Goal: Task Accomplishment & Management: Use online tool/utility

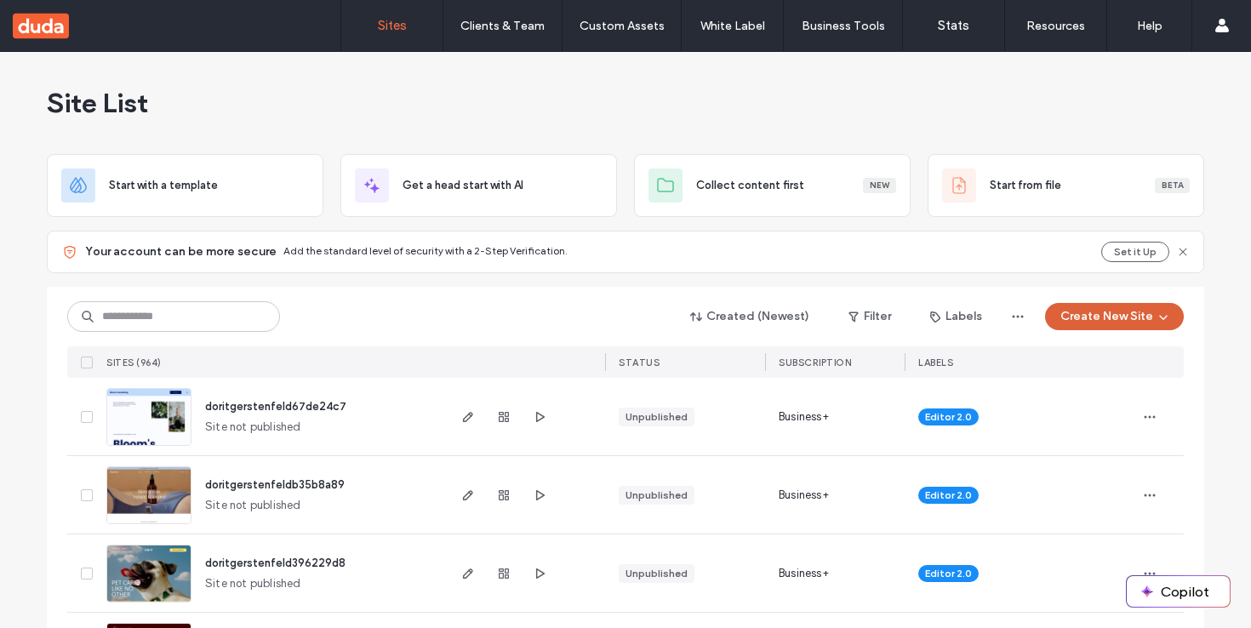
click at [1095, 317] on button "Create New Site" at bounding box center [1114, 316] width 139 height 27
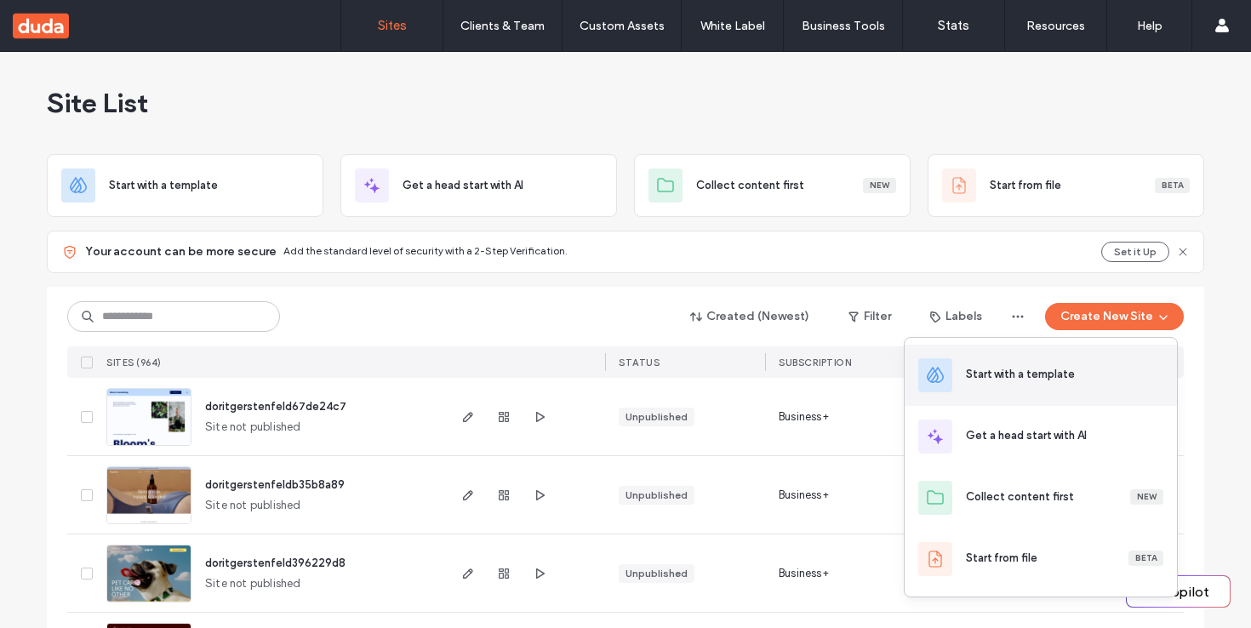
click at [1062, 389] on div "Start with a template" at bounding box center [1040, 375] width 272 height 61
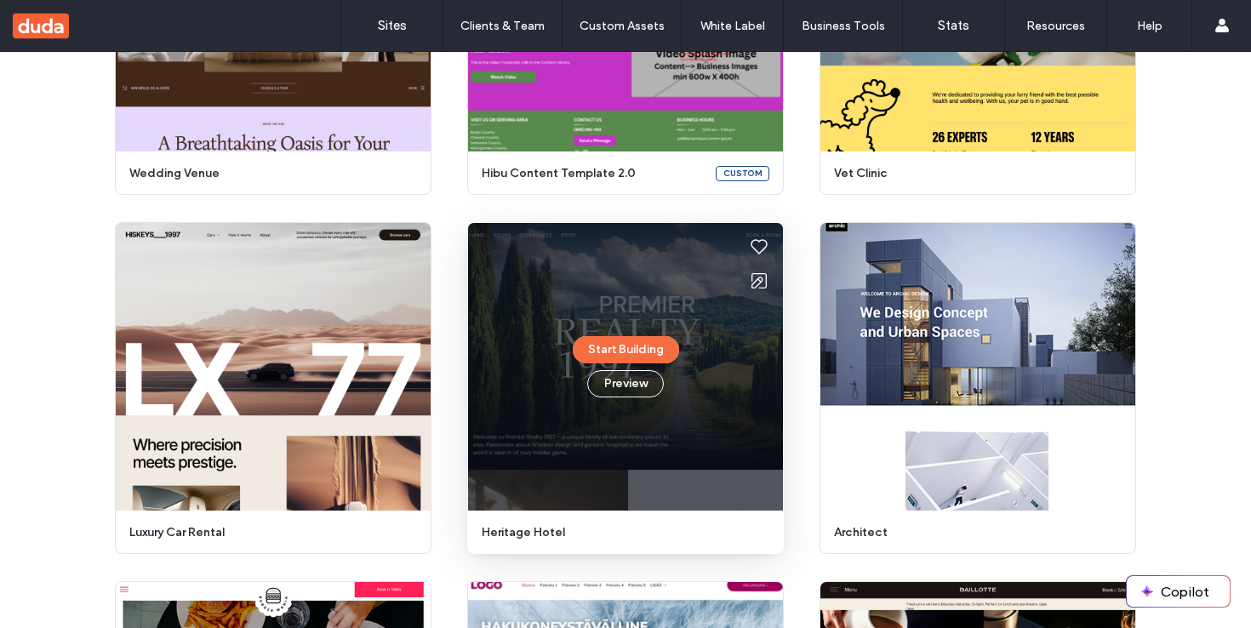
scroll to position [476, 0]
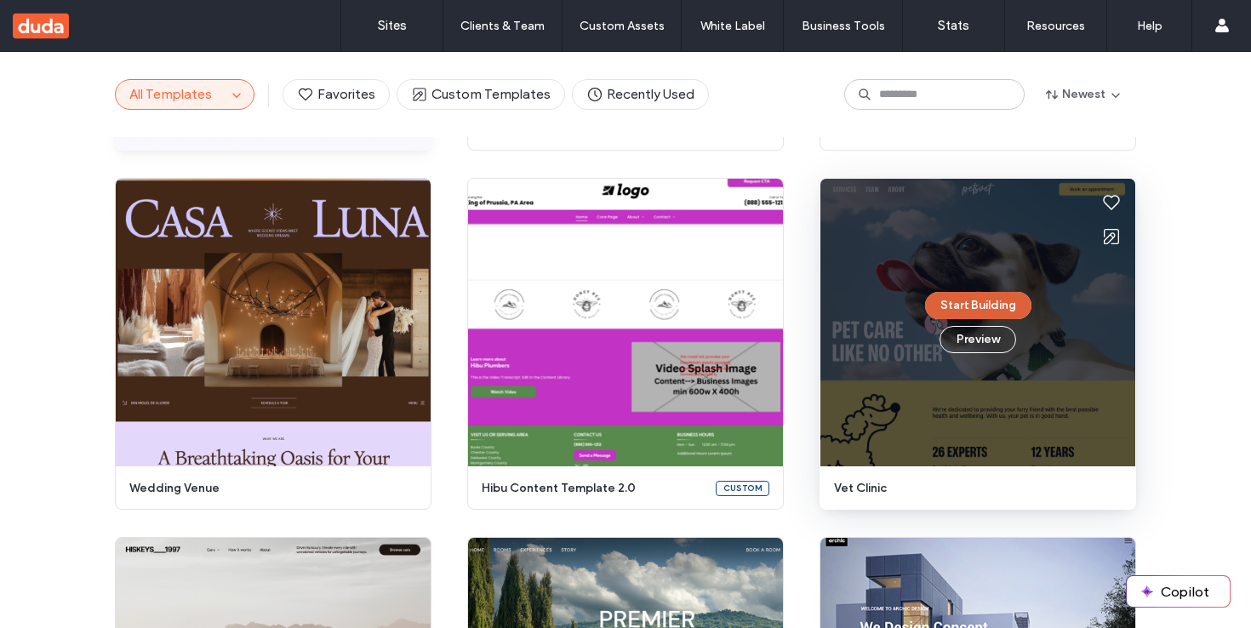
click at [1001, 310] on button "Start Building" at bounding box center [978, 305] width 106 height 27
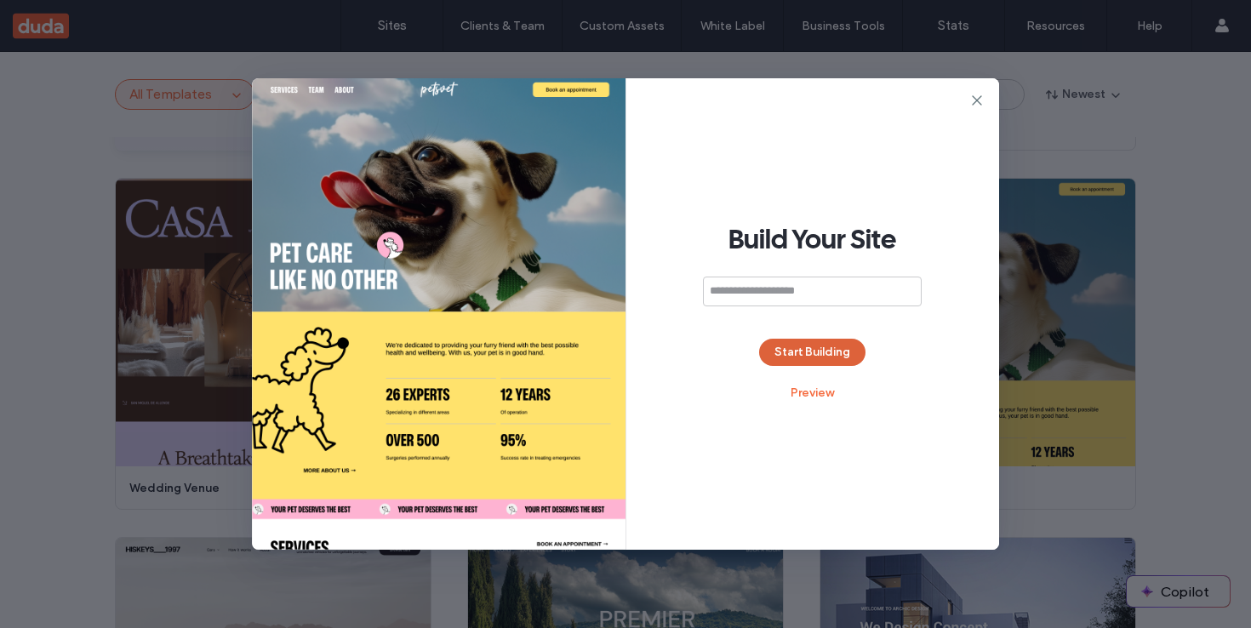
click at [786, 345] on button "Start Building" at bounding box center [812, 352] width 106 height 27
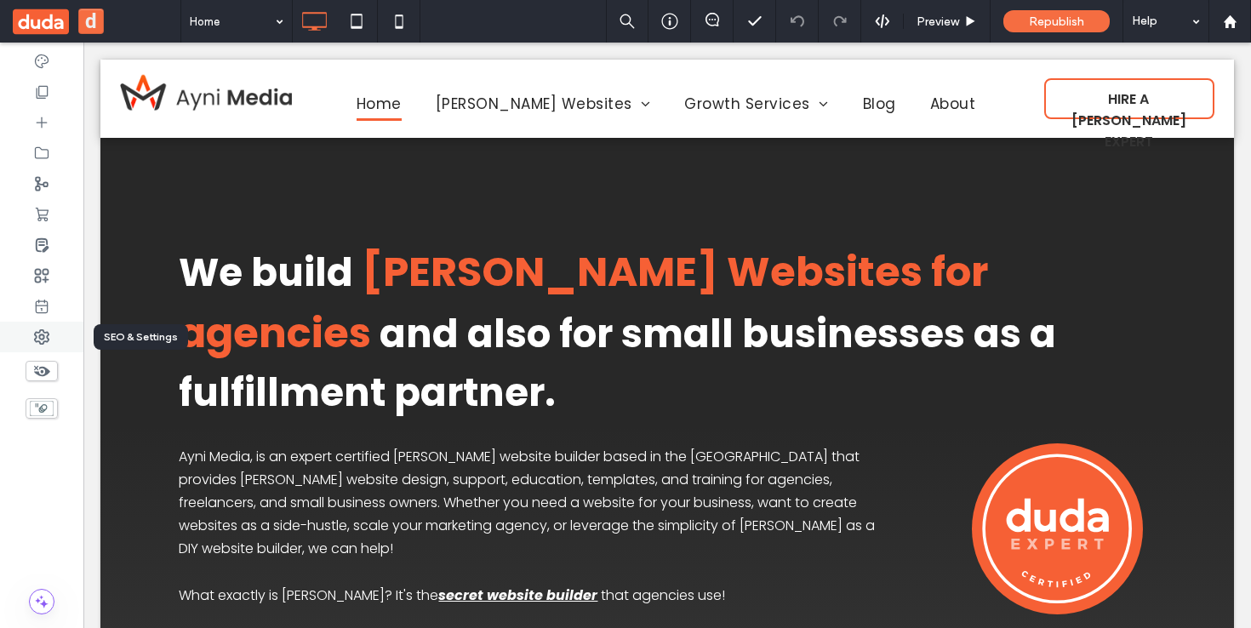
click at [49, 334] on icon at bounding box center [41, 336] width 17 height 17
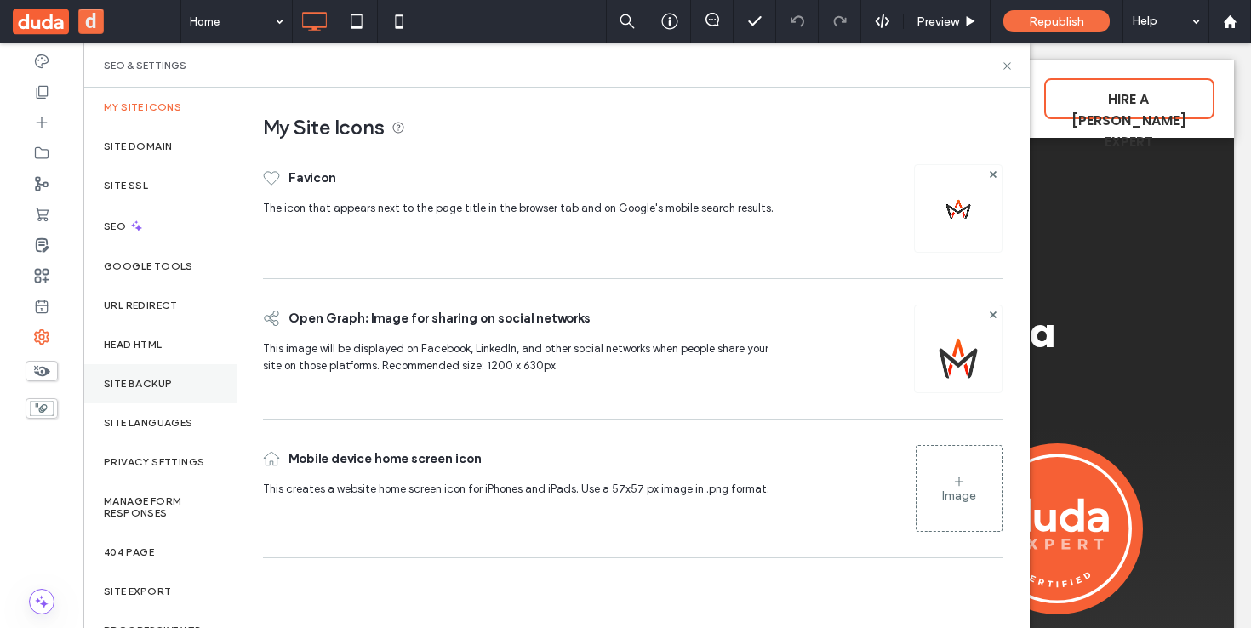
click at [179, 380] on div "Site Backup" at bounding box center [159, 383] width 153 height 39
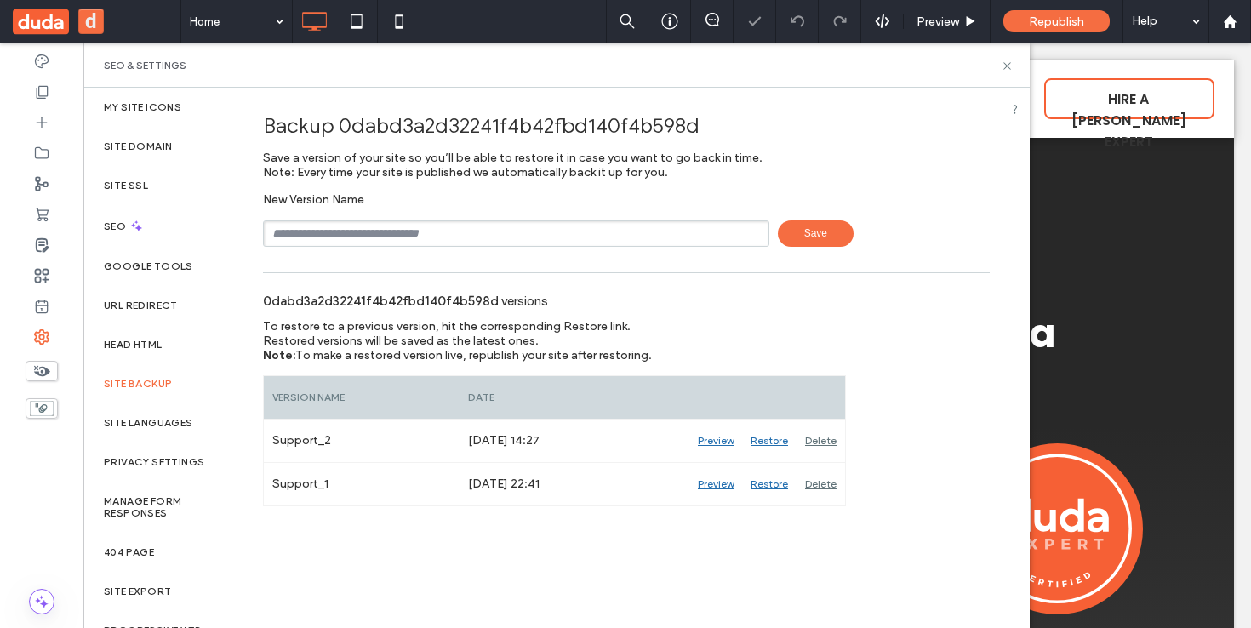
click at [502, 234] on input "text" at bounding box center [516, 233] width 506 height 26
type input "*****"
click at [824, 235] on span "Save" at bounding box center [816, 233] width 76 height 26
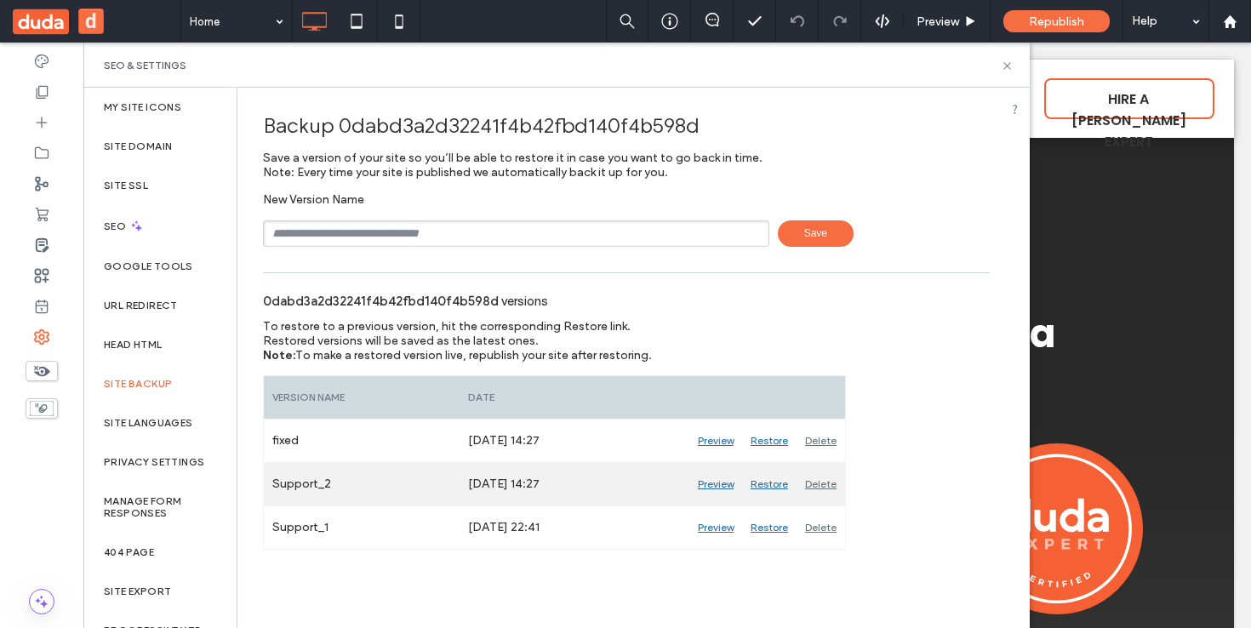
click at [776, 480] on div "Restore" at bounding box center [769, 484] width 54 height 43
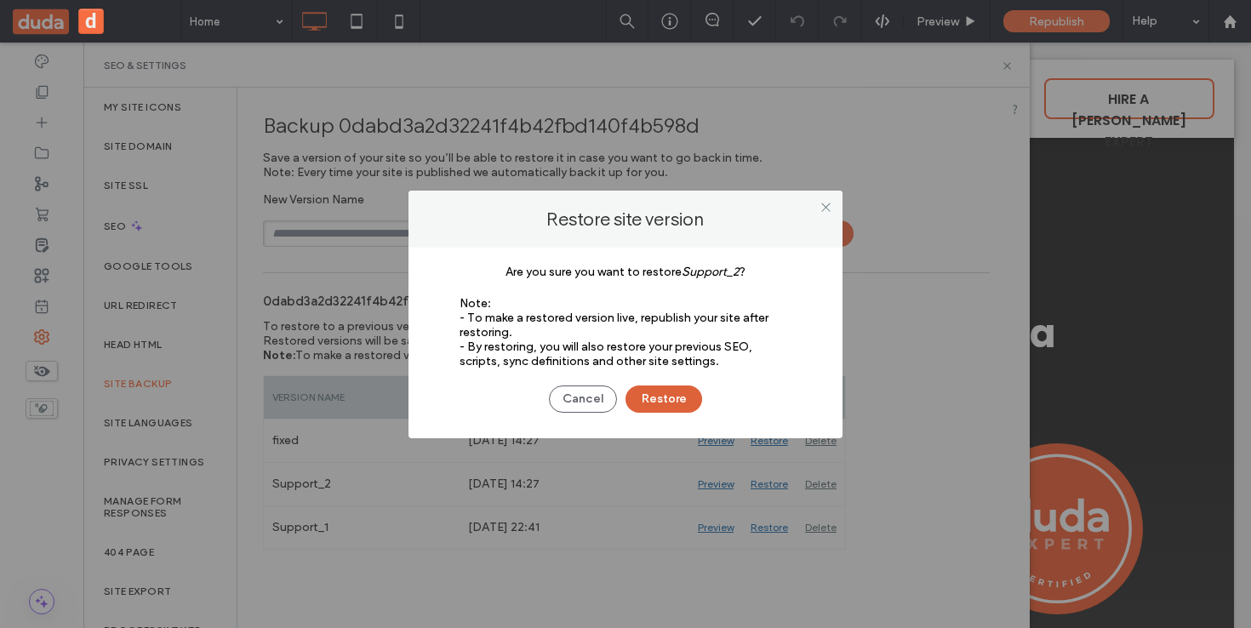
click at [658, 394] on button "Restore" at bounding box center [663, 398] width 77 height 27
